Goal: Information Seeking & Learning: Learn about a topic

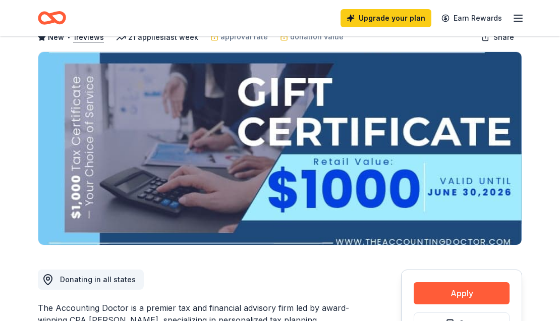
scroll to position [67, 0]
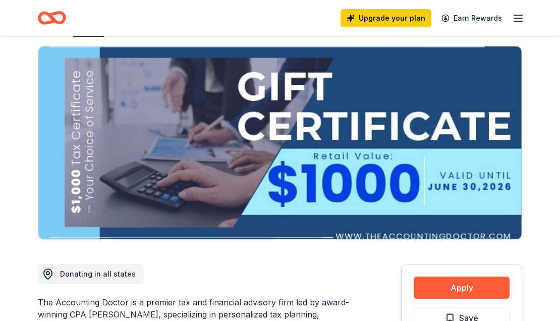
click at [50, 21] on icon "Home" at bounding box center [47, 18] width 16 height 10
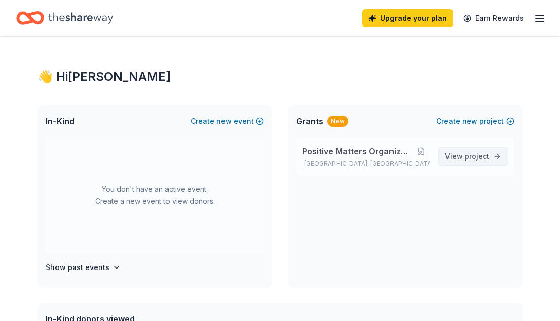
click at [460, 158] on span "View project" at bounding box center [467, 156] width 44 height 12
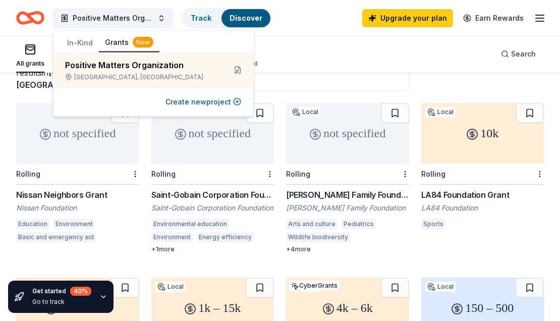
scroll to position [85, 0]
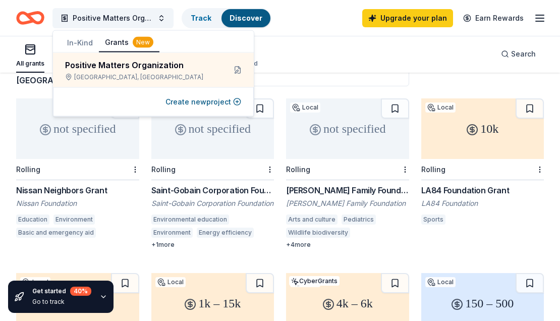
click at [475, 188] on div "LA84 Foundation Grant" at bounding box center [482, 190] width 123 height 12
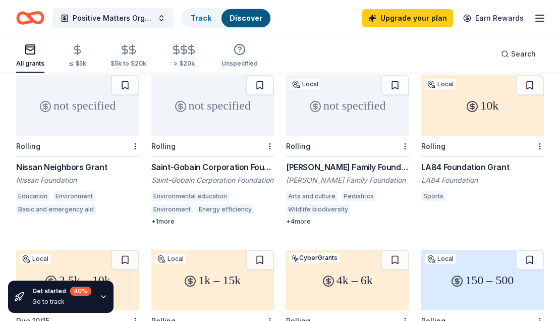
scroll to position [108, 0]
click at [86, 119] on div "not specified" at bounding box center [77, 106] width 123 height 61
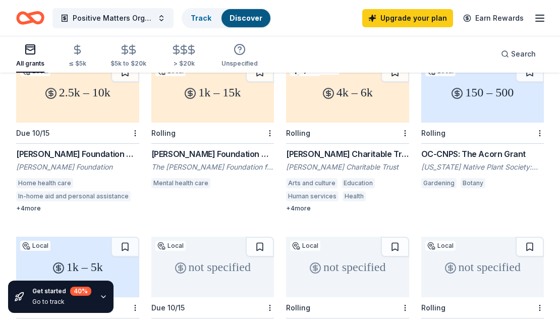
scroll to position [296, 0]
click at [360, 127] on div "Rolling" at bounding box center [347, 132] width 123 height 21
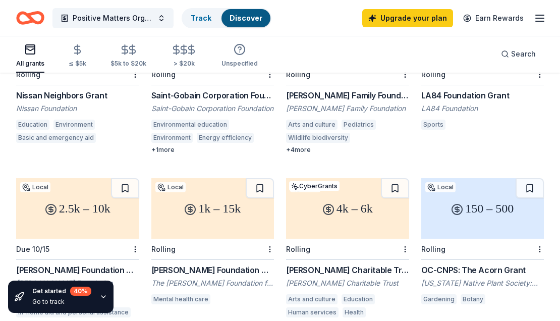
scroll to position [0, 0]
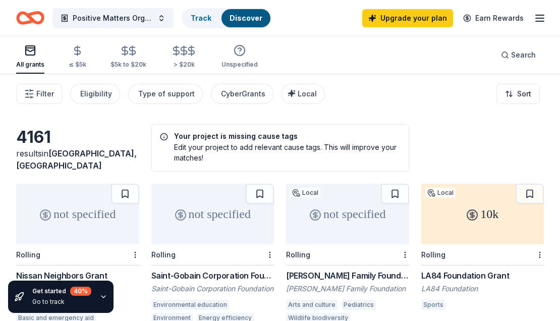
click at [472, 213] on icon at bounding box center [472, 215] width 0 height 6
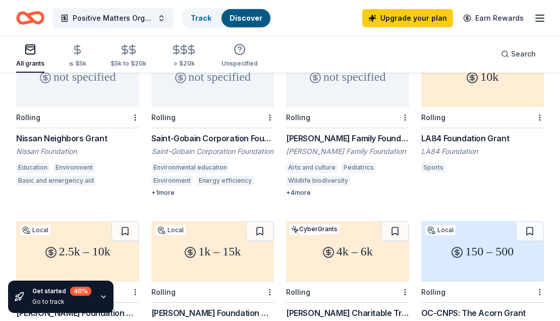
scroll to position [127, 0]
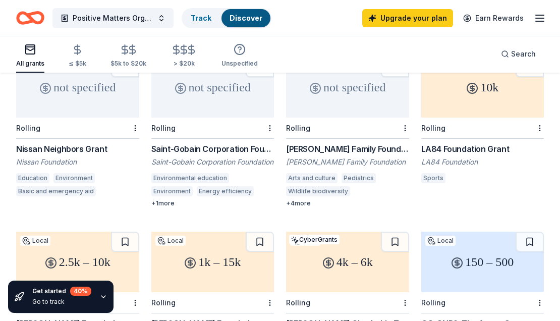
click at [211, 107] on div "not specified" at bounding box center [212, 87] width 123 height 61
click at [351, 109] on div "not specified" at bounding box center [347, 87] width 123 height 61
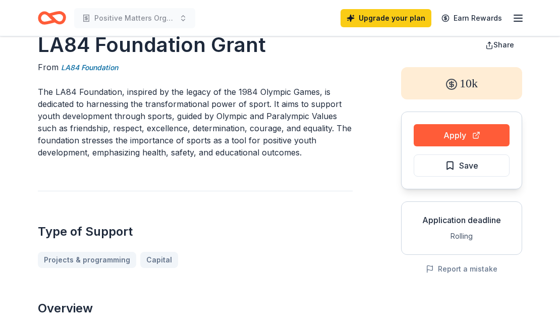
scroll to position [28, 0]
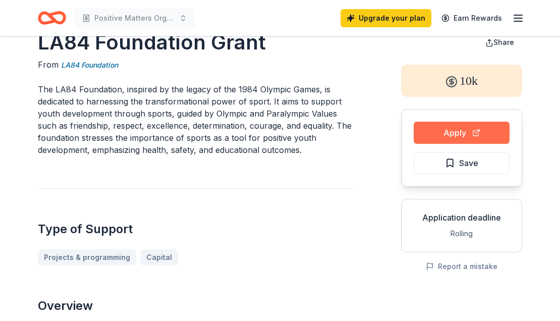
click at [456, 131] on button "Apply" at bounding box center [461, 133] width 96 height 22
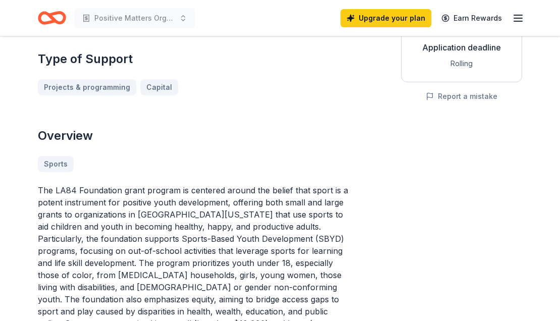
scroll to position [0, 0]
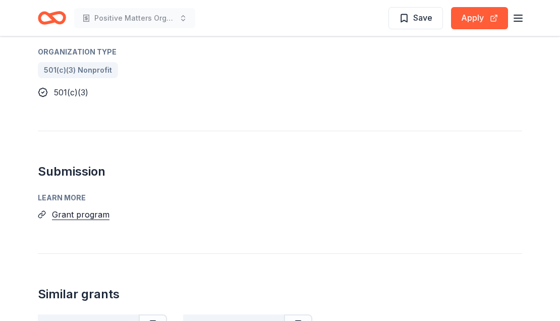
scroll to position [466, 0]
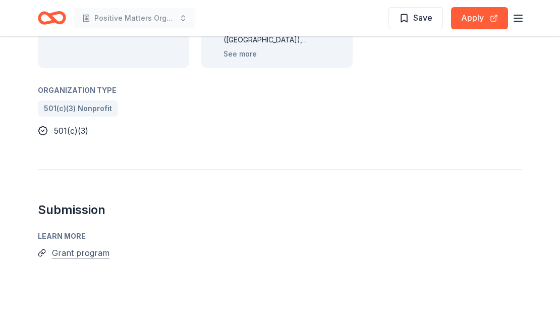
click at [86, 252] on button "Grant program" at bounding box center [80, 252] width 57 height 13
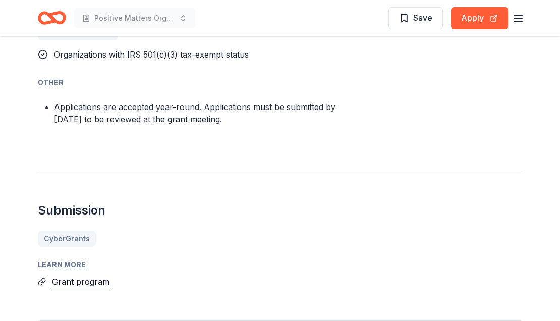
scroll to position [846, 0]
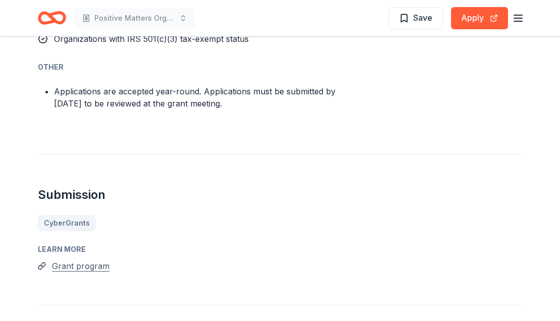
click at [66, 267] on button "Grant program" at bounding box center [80, 265] width 57 height 13
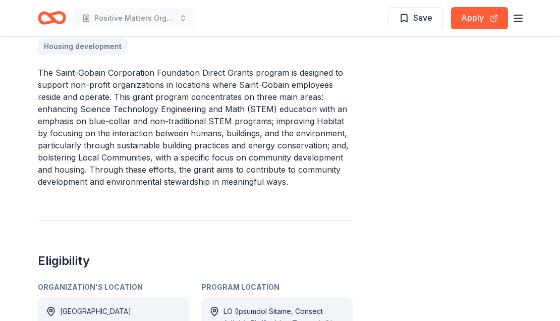
scroll to position [376, 0]
